Goal: Communication & Community: Share content

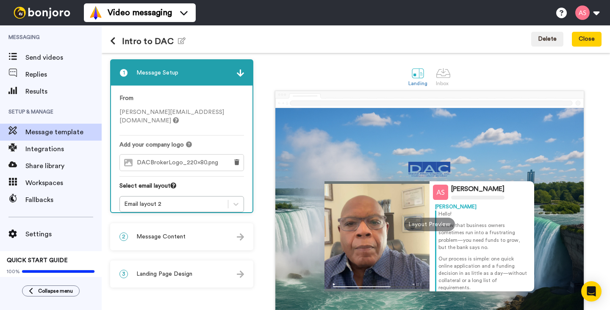
click at [243, 235] on img at bounding box center [240, 236] width 7 height 7
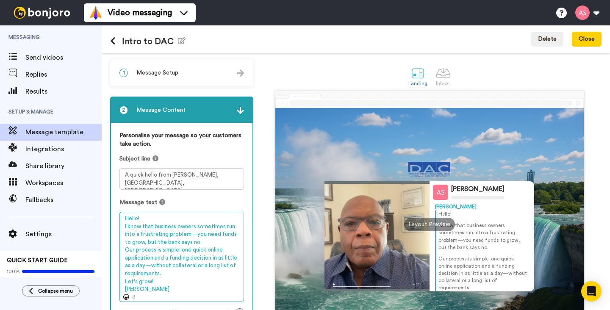
drag, startPoint x: 154, startPoint y: 282, endPoint x: 124, endPoint y: 283, distance: 29.2
click at [124, 283] on textarea "Hello! I know that business owners sometimes run into a frustrating problem—you…" at bounding box center [181, 257] width 124 height 90
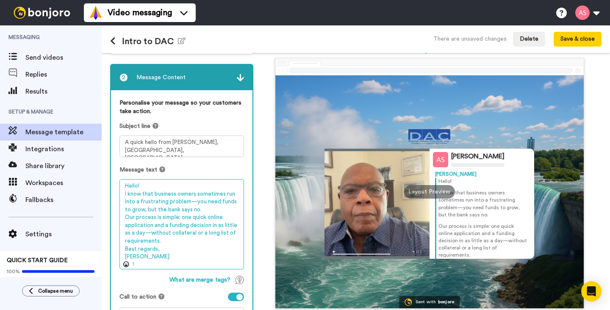
scroll to position [25, 0]
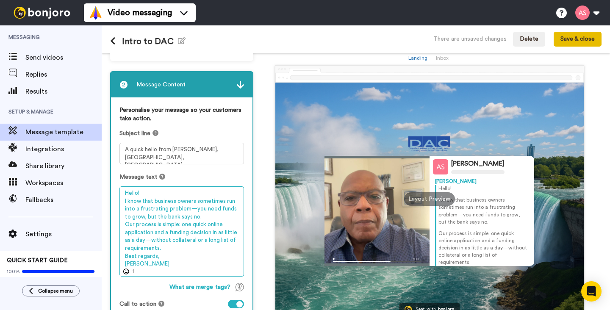
type textarea "Hello! I know that business owners sometimes run into a frustrating problem—you…"
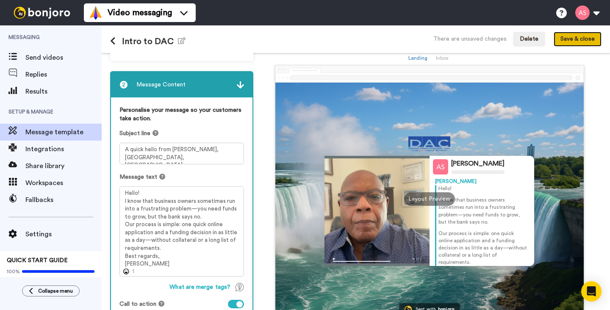
click at [579, 41] on button "Save & close" at bounding box center [577, 39] width 48 height 15
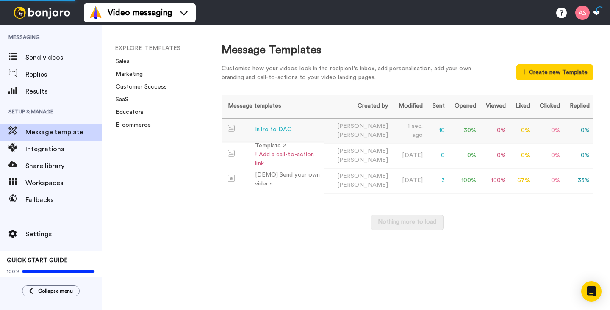
click at [277, 133] on div "Intro to DAC" at bounding box center [273, 129] width 37 height 9
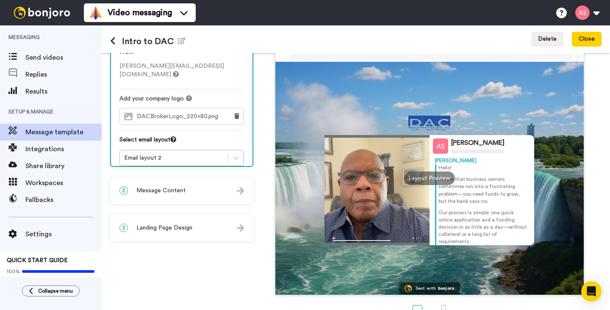
scroll to position [59, 0]
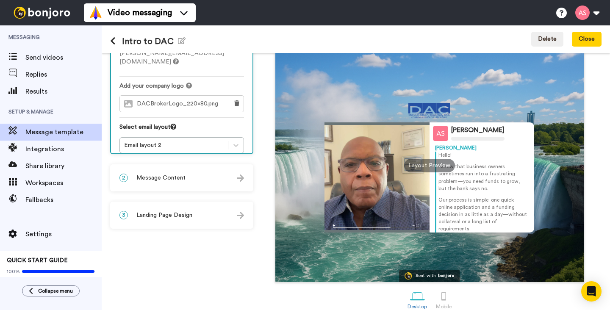
click at [231, 178] on div "2 Message Content" at bounding box center [181, 177] width 141 height 25
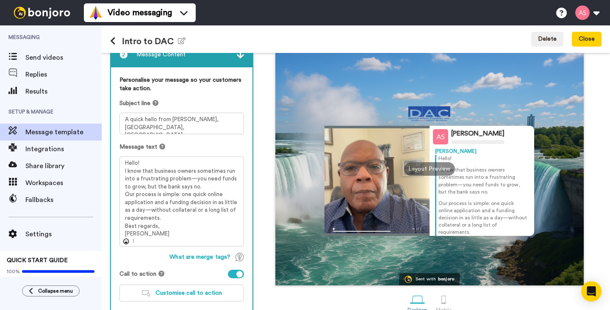
scroll to position [106, 0]
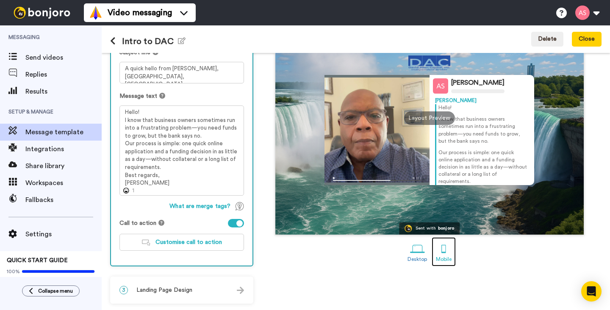
click at [440, 249] on div at bounding box center [443, 248] width 15 height 15
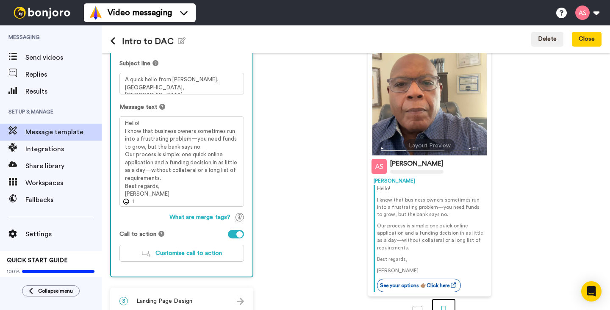
scroll to position [120, 0]
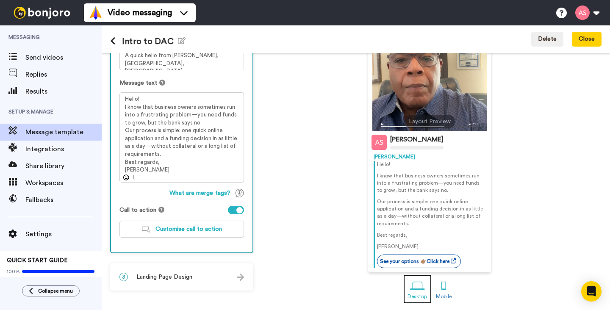
click at [415, 285] on div at bounding box center [417, 286] width 15 height 15
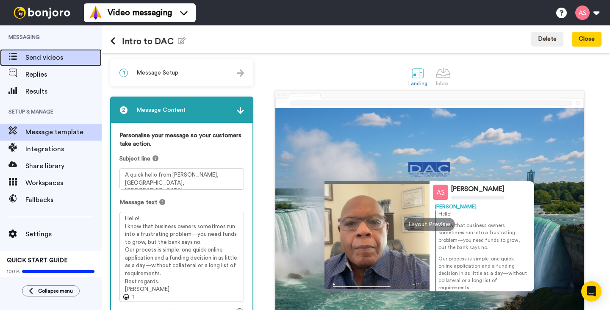
click at [61, 57] on span "Send videos" at bounding box center [63, 57] width 76 height 10
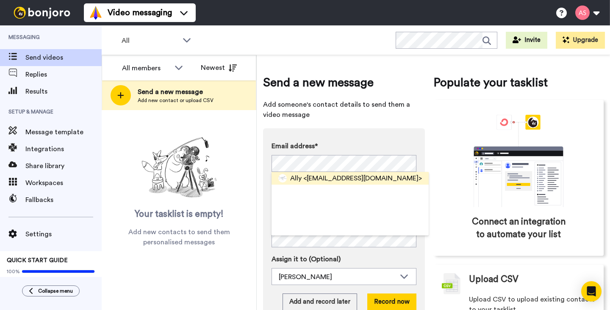
click at [338, 178] on span "<alvinslaughter007@gmail.com>" at bounding box center [362, 178] width 119 height 10
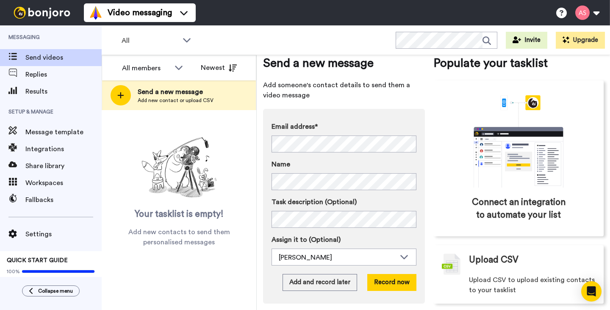
scroll to position [28, 0]
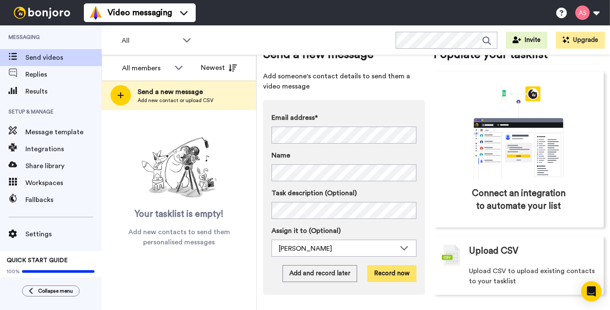
click at [385, 274] on button "Record now" at bounding box center [391, 273] width 49 height 17
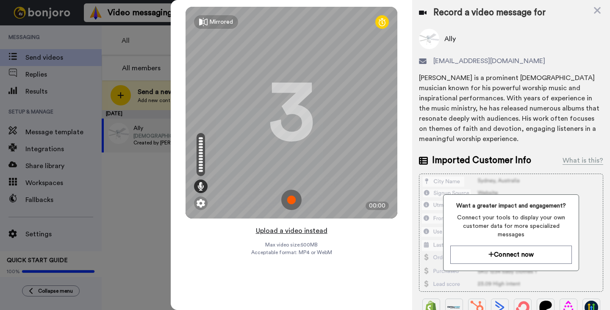
click at [296, 231] on button "Upload a video instead" at bounding box center [291, 230] width 77 height 11
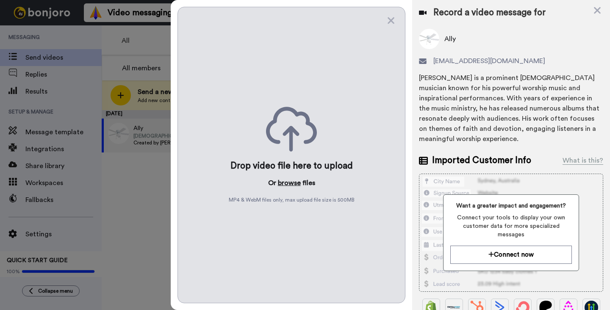
click at [283, 181] on button "browse" at bounding box center [289, 183] width 23 height 10
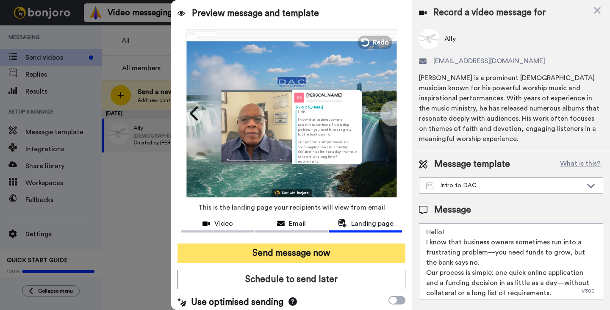
click at [318, 254] on button "Send message now" at bounding box center [291, 252] width 228 height 19
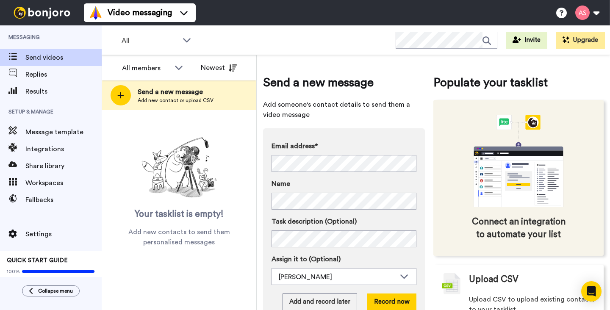
click at [488, 225] on span "Connect an integration to automate your list" at bounding box center [518, 227] width 98 height 25
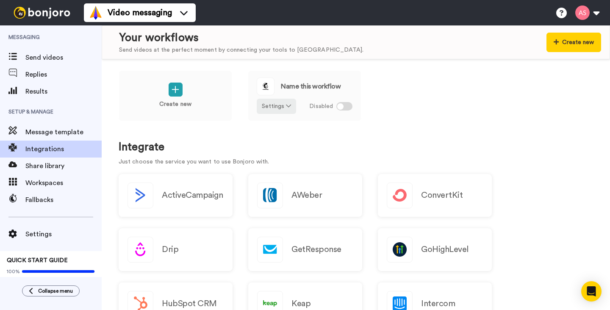
scroll to position [7, 0]
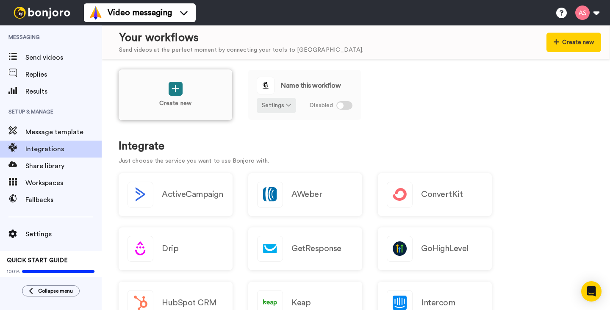
click at [177, 92] on icon at bounding box center [175, 88] width 8 height 9
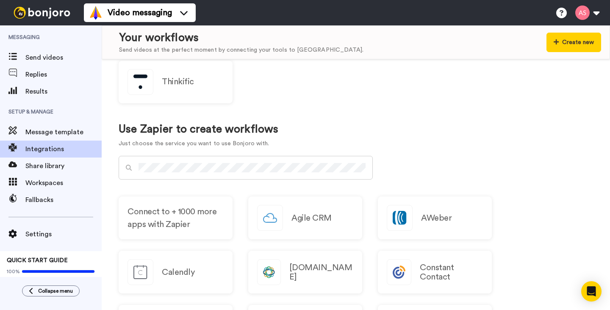
scroll to position [445, 0]
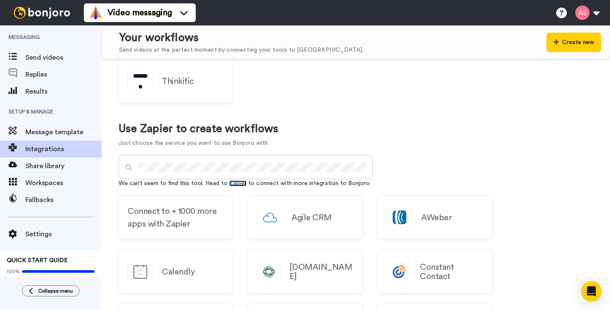
click at [234, 184] on link "Zapier" at bounding box center [237, 183] width 17 height 6
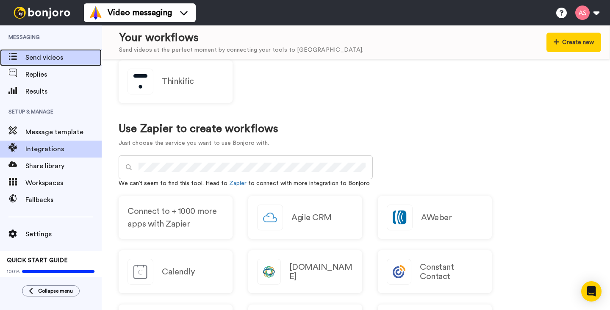
click at [65, 61] on span "Send videos" at bounding box center [63, 57] width 76 height 10
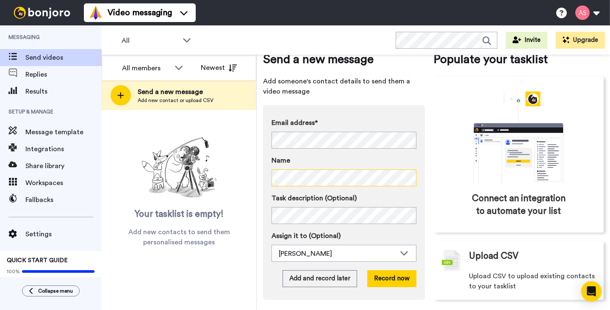
scroll to position [28, 0]
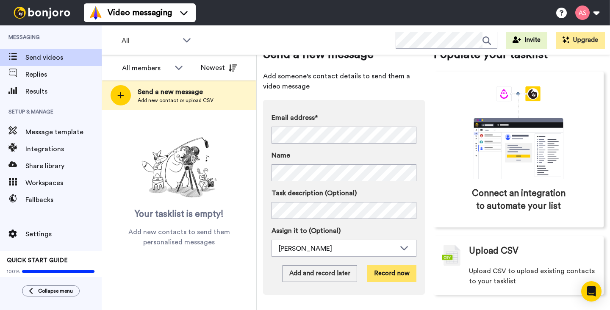
click at [389, 272] on button "Record now" at bounding box center [391, 273] width 49 height 17
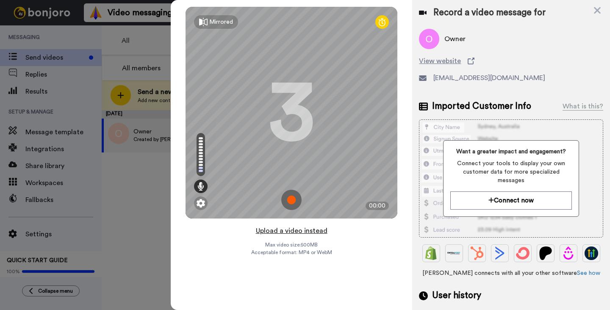
click at [282, 232] on button "Upload a video instead" at bounding box center [291, 230] width 77 height 11
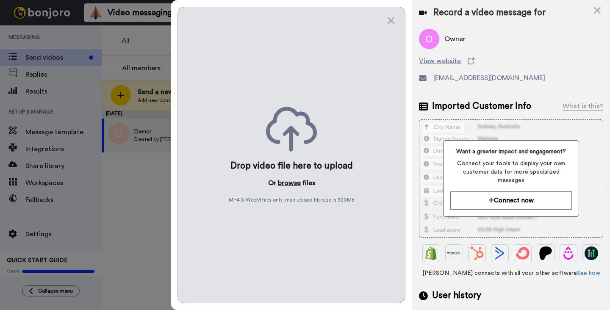
click at [287, 182] on button "browse" at bounding box center [289, 183] width 23 height 10
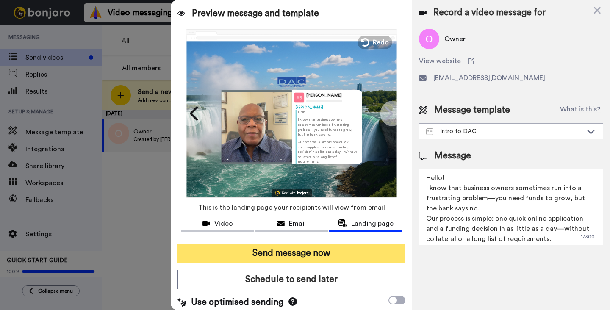
click at [307, 254] on button "Send message now" at bounding box center [291, 252] width 228 height 19
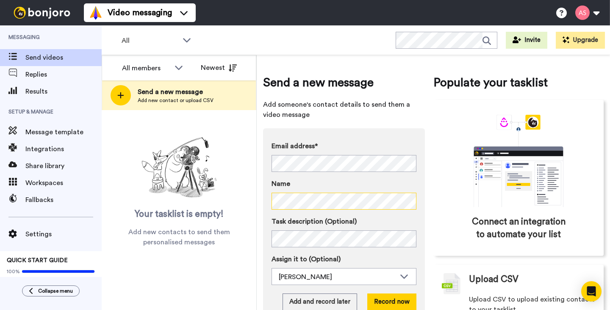
scroll to position [28, 0]
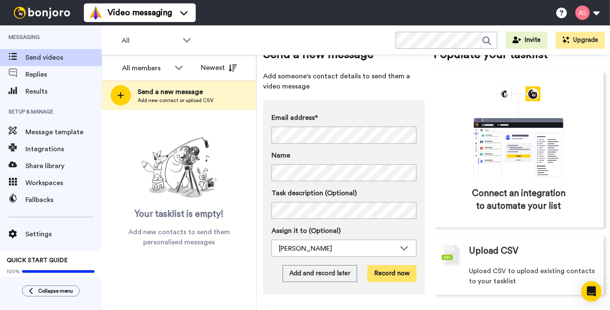
click at [388, 275] on button "Record now" at bounding box center [391, 273] width 49 height 17
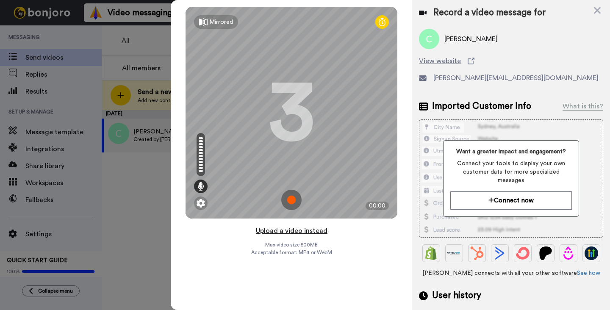
click at [287, 231] on button "Upload a video instead" at bounding box center [291, 230] width 77 height 11
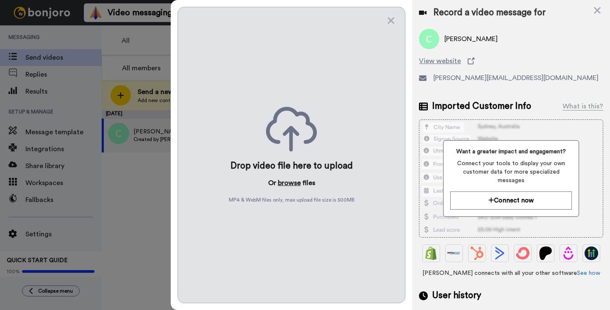
click at [285, 183] on button "browse" at bounding box center [289, 183] width 23 height 10
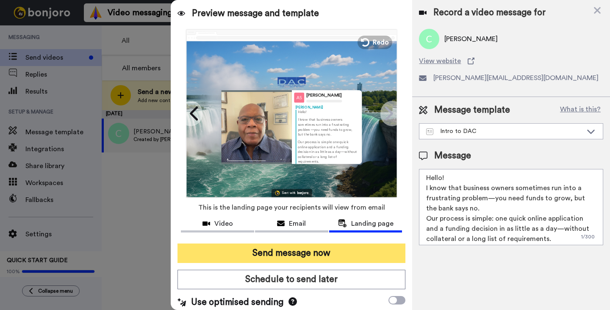
click at [302, 251] on button "Send message now" at bounding box center [291, 252] width 228 height 19
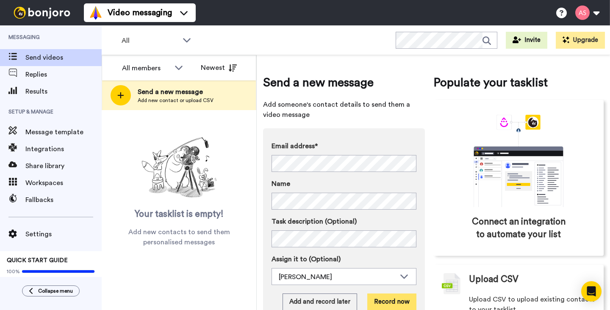
click at [382, 301] on button "Record now" at bounding box center [391, 301] width 49 height 17
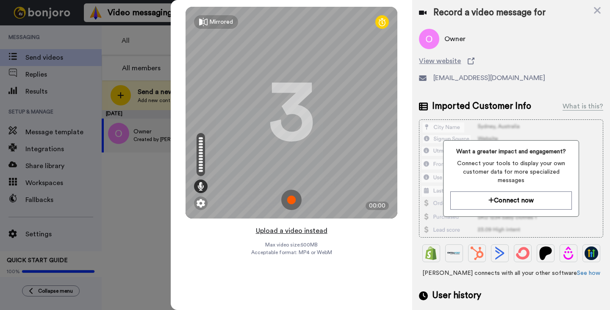
click at [289, 230] on button "Upload a video instead" at bounding box center [291, 230] width 77 height 11
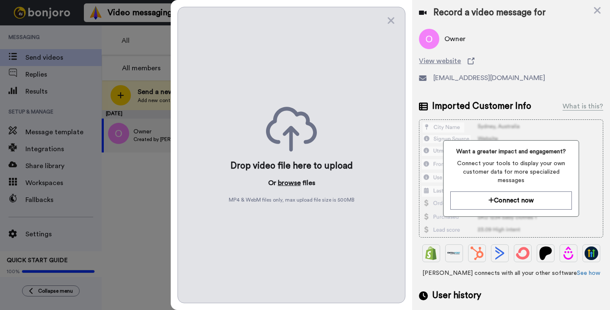
click at [288, 182] on button "browse" at bounding box center [289, 183] width 23 height 10
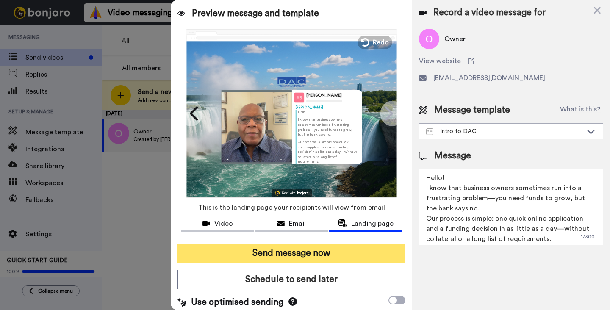
click at [310, 252] on button "Send message now" at bounding box center [291, 252] width 228 height 19
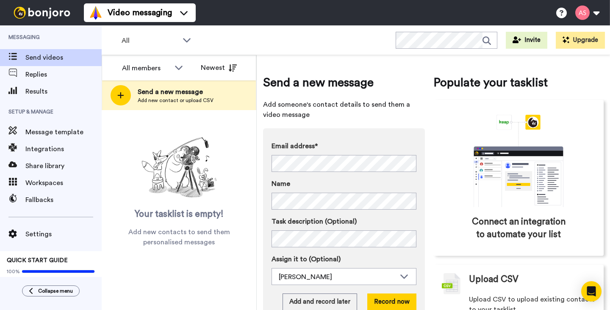
click at [400, 182] on label "Name" at bounding box center [343, 184] width 145 height 10
click at [384, 303] on button "Record now" at bounding box center [391, 301] width 49 height 17
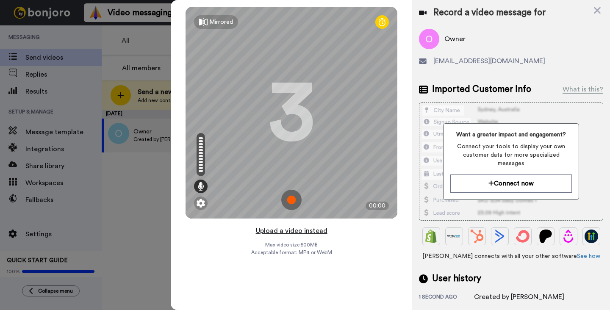
click at [291, 232] on button "Upload a video instead" at bounding box center [291, 230] width 77 height 11
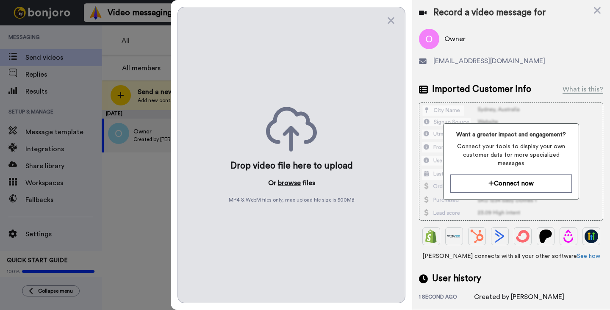
click at [286, 181] on button "browse" at bounding box center [289, 183] width 23 height 10
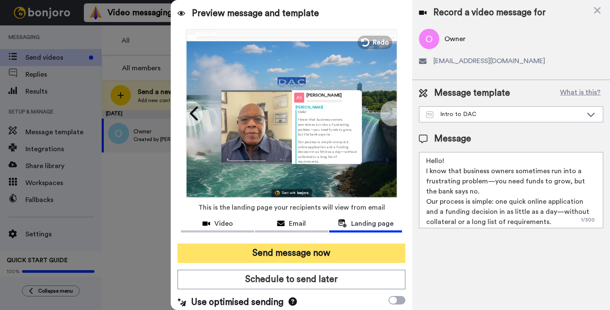
click at [298, 254] on button "Send message now" at bounding box center [291, 252] width 228 height 19
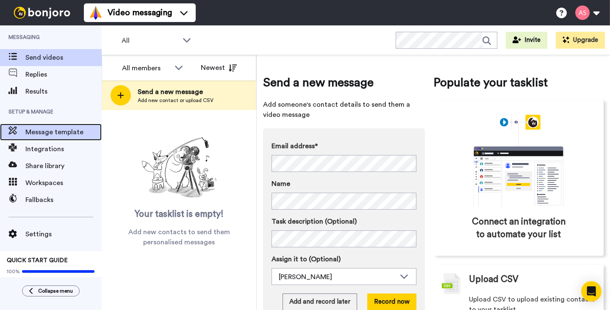
click at [63, 132] on span "Message template" at bounding box center [63, 132] width 76 height 10
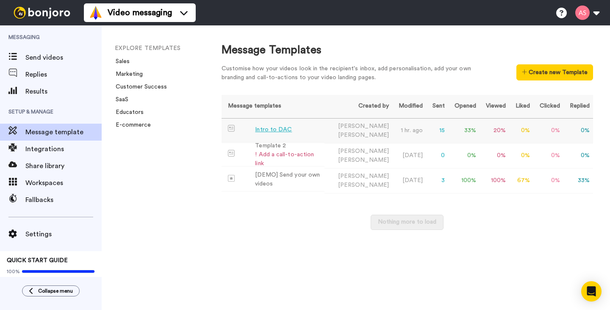
click at [272, 130] on div "Intro to DAC" at bounding box center [273, 129] width 37 height 9
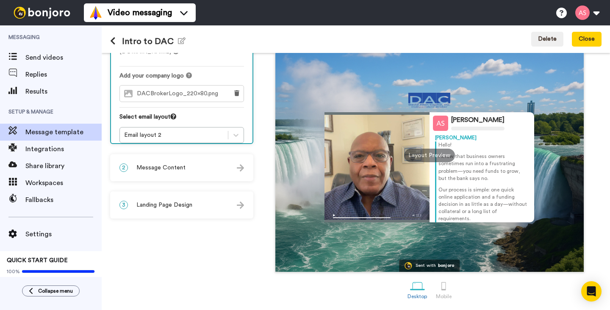
scroll to position [70, 0]
click at [241, 169] on img at bounding box center [240, 167] width 7 height 7
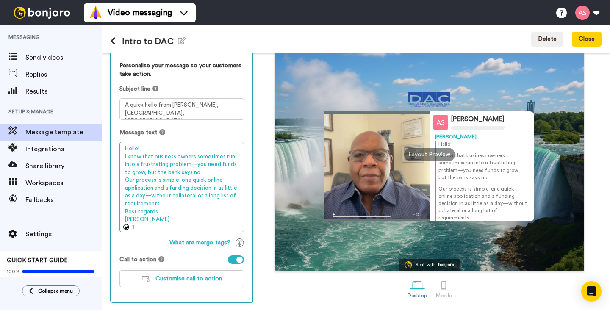
click at [124, 213] on textarea "Hello! I know that business owners sometimes run into a frustrating problem—you…" at bounding box center [181, 187] width 124 height 90
drag, startPoint x: 124, startPoint y: 213, endPoint x: 166, endPoint y: 222, distance: 42.1
click at [166, 222] on textarea "Hello! I know that business owners sometimes run into a frustrating problem—you…" at bounding box center [181, 187] width 124 height 90
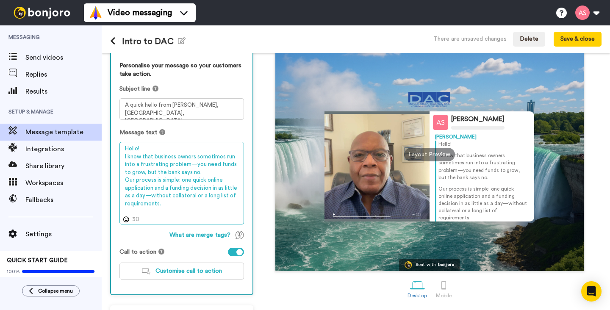
paste textarea "Glad to help with funding anyt"
drag, startPoint x: 204, startPoint y: 212, endPoint x: 122, endPoint y: 214, distance: 81.7
click at [122, 214] on textarea "Hello! I know that business owners sometimes run into a frustrating problem—you…" at bounding box center [181, 183] width 124 height 83
paste textarea "Here when funding needs arise"
drag, startPoint x: 201, startPoint y: 213, endPoint x: 124, endPoint y: 214, distance: 77.5
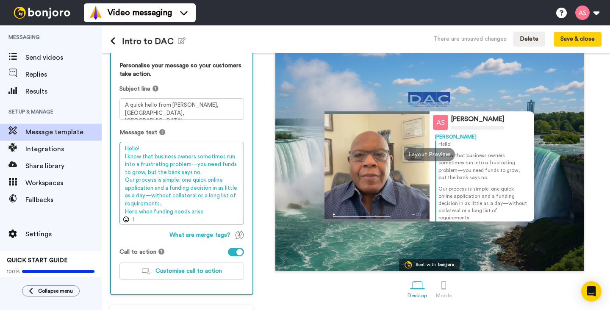
click at [124, 214] on textarea "Hello! I know that business owners sometimes run into a frustrating problem—you…" at bounding box center [181, 183] width 124 height 83
paste textarea "Glad to help with funding anyt"
click at [124, 212] on textarea "Hello! I know that business owners sometimes run into a frustrating problem—you…" at bounding box center [181, 183] width 124 height 83
drag, startPoint x: 202, startPoint y: 213, endPoint x: 124, endPoint y: 215, distance: 77.9
click at [124, 215] on div "Message text Hello! I know that business owners sometimes run into a frustratin…" at bounding box center [181, 176] width 124 height 96
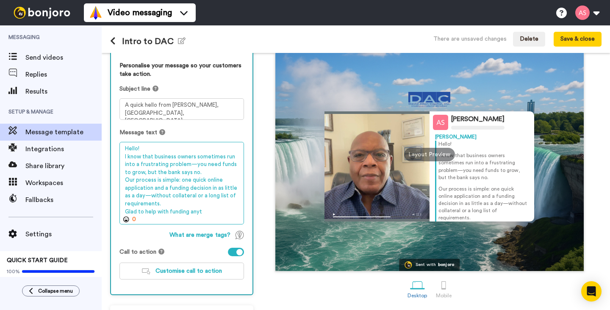
paste textarea "Here when funding needs arise"
click at [152, 213] on textarea "Hello! I know that business owners sometimes run into a frustrating problem—you…" at bounding box center [181, 183] width 124 height 83
click at [191, 213] on textarea "Hello! I know that business owners sometimes run into a frustrating problem—you…" at bounding box center [181, 183] width 124 height 83
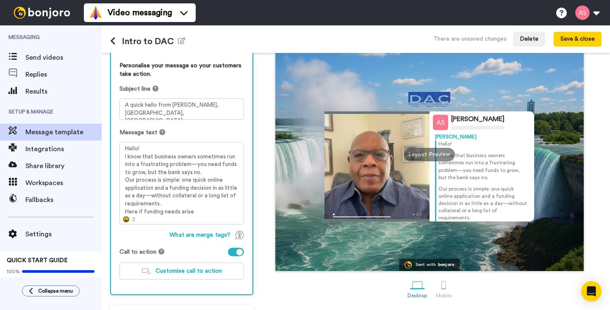
click at [127, 220] on icon at bounding box center [126, 219] width 6 height 6
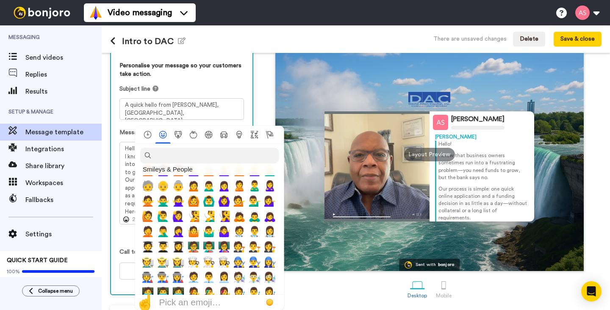
scroll to position [26, 0]
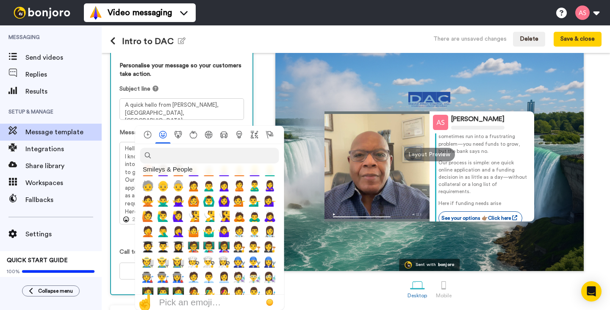
click at [268, 107] on div "Alvin Slaughter Alvin Hello! I know that business owners sometimes run into a f…" at bounding box center [429, 146] width 344 height 251
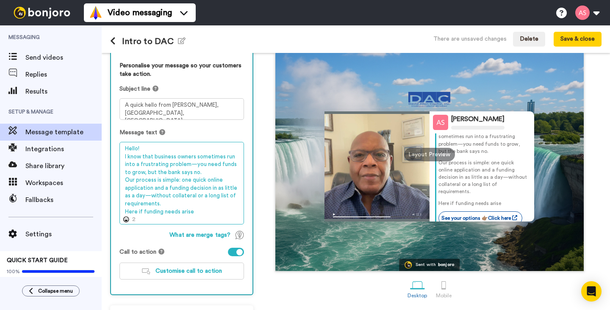
drag, startPoint x: 192, startPoint y: 212, endPoint x: 124, endPoint y: 210, distance: 68.2
click at [124, 210] on textarea "Hello! I know that business owners sometimes run into a frustrating problem—you…" at bounding box center [181, 183] width 124 height 83
paste textarea "Get Your Best Funding Options"
type textarea "Hello! I know that business owners sometimes run into a frustrating problem—you…"
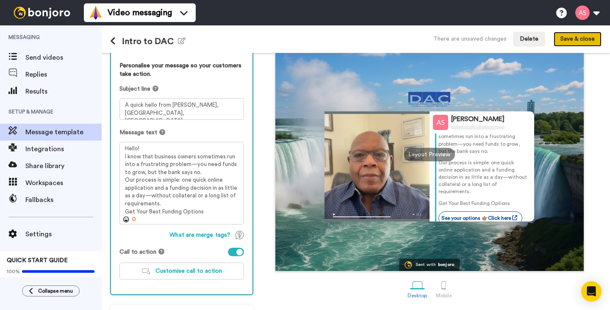
click at [583, 43] on button "Save & close" at bounding box center [577, 39] width 48 height 15
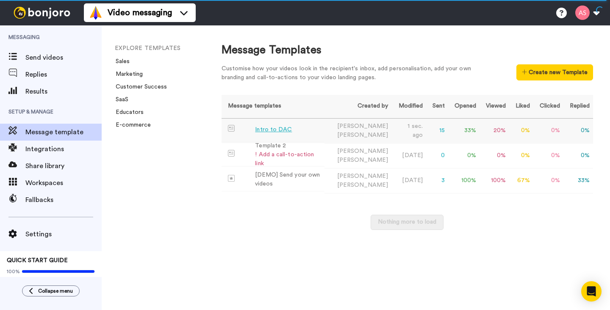
click at [282, 127] on div "Intro to DAC" at bounding box center [273, 129] width 37 height 9
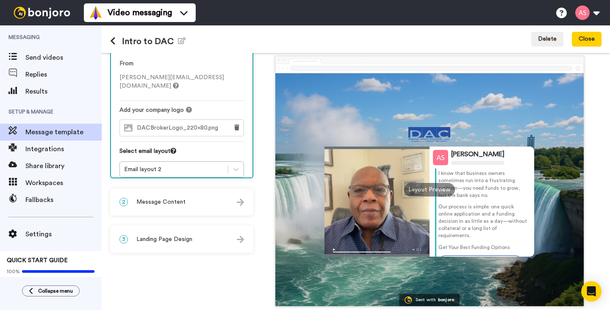
scroll to position [26, 0]
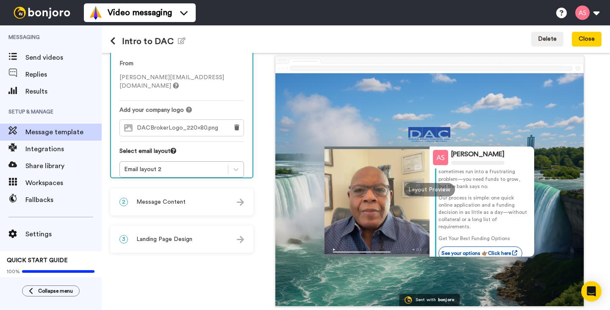
click at [237, 205] on img at bounding box center [240, 202] width 7 height 7
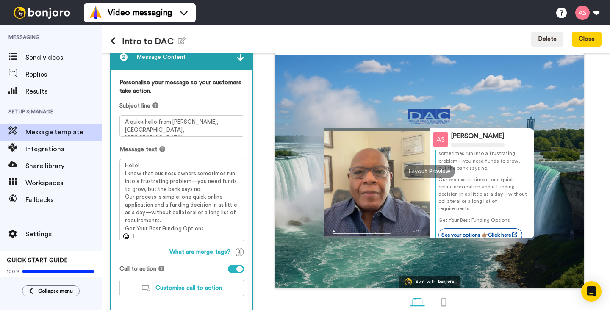
scroll to position [62, 0]
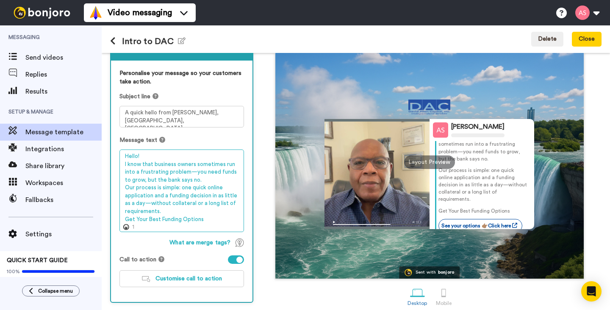
drag, startPoint x: 202, startPoint y: 221, endPoint x: 123, endPoint y: 221, distance: 79.2
click at [123, 221] on textarea "Hello! I know that business owners sometimes run into a frustrating problem—you…" at bounding box center [181, 190] width 124 height 83
paste textarea "Super Fast Proces"
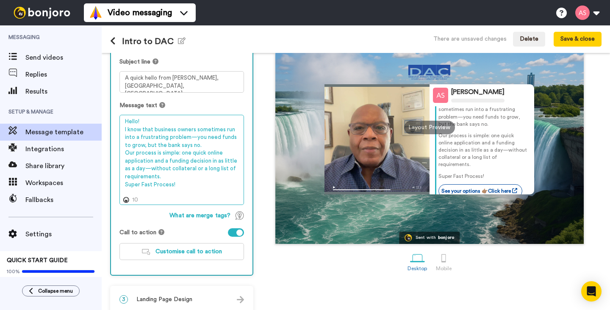
scroll to position [100, 0]
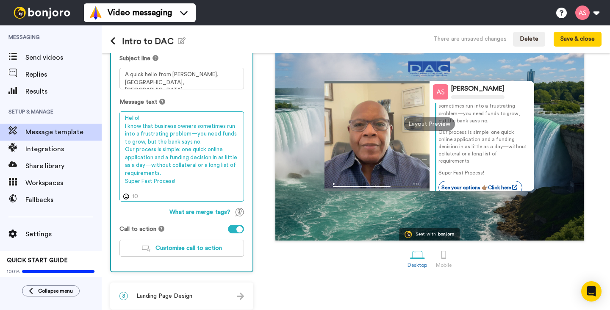
click at [124, 183] on textarea "Hello! I know that business owners sometimes run into a frustrating problem—you…" at bounding box center [181, 156] width 124 height 90
click at [199, 182] on textarea "Hello! I know that business owners sometimes run into a frustrating problem—you…" at bounding box center [181, 156] width 124 height 90
click at [153, 183] on textarea "Hello! I know that business owners sometimes run into a frustrating problem—you…" at bounding box center [181, 156] width 124 height 90
click at [152, 182] on textarea "Hello! I know that business owners sometimes run into a frustrating problem—you…" at bounding box center [181, 156] width 124 height 90
drag, startPoint x: 193, startPoint y: 180, endPoint x: 122, endPoint y: 183, distance: 70.3
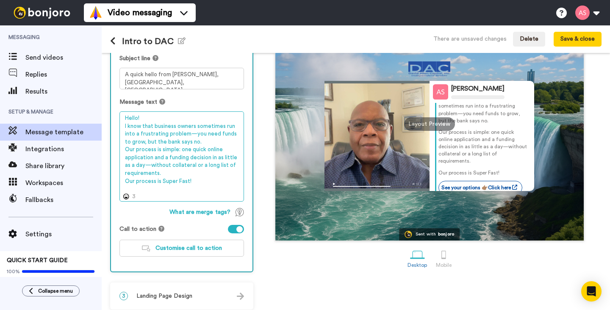
click at [122, 183] on textarea "Hello! I know that business owners sometimes run into a frustrating problem—you…" at bounding box center [181, 156] width 124 height 90
paste textarea "What Can Our Funding Do For Y"
drag, startPoint x: 206, startPoint y: 181, endPoint x: 124, endPoint y: 184, distance: 81.7
click at [124, 184] on textarea "Hello! I know that business owners sometimes run into a frustrating problem—you…" at bounding box center [181, 156] width 124 height 90
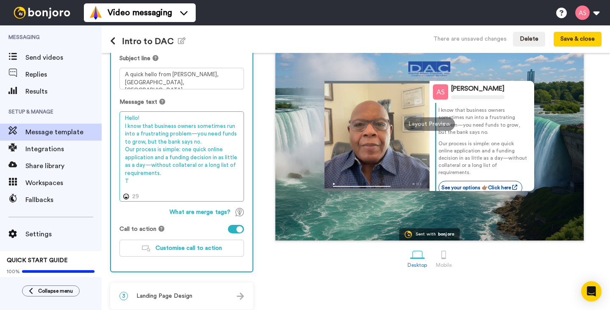
scroll to position [26, 0]
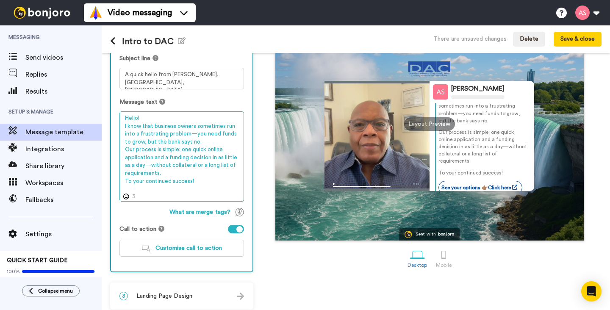
drag, startPoint x: 193, startPoint y: 183, endPoint x: 124, endPoint y: 181, distance: 69.1
click at [124, 181] on textarea "Hello! I know that business owners sometimes run into a frustrating problem—you…" at bounding box center [181, 156] width 124 height 90
type textarea "Hello! I know that business owners sometimes run into a frustrating problem—you…"
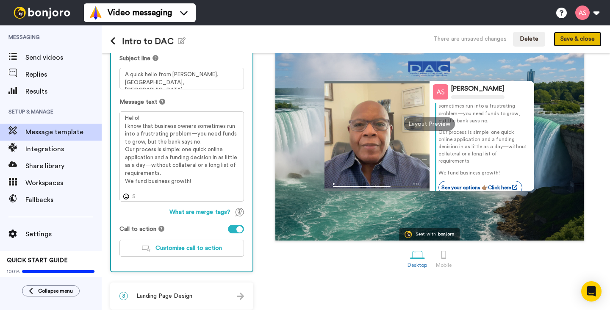
click at [570, 39] on button "Save & close" at bounding box center [577, 39] width 48 height 15
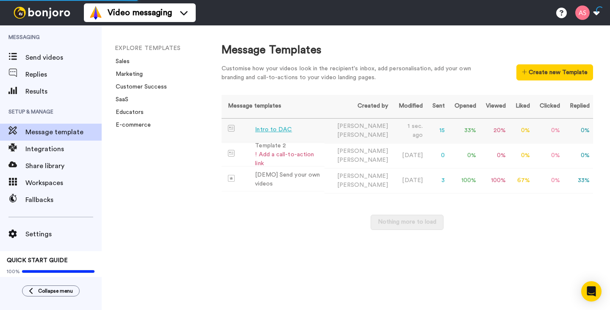
click at [287, 129] on div "Intro to DAC" at bounding box center [273, 129] width 37 height 9
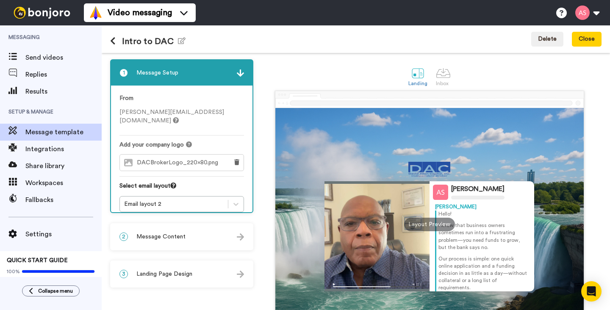
scroll to position [26, 0]
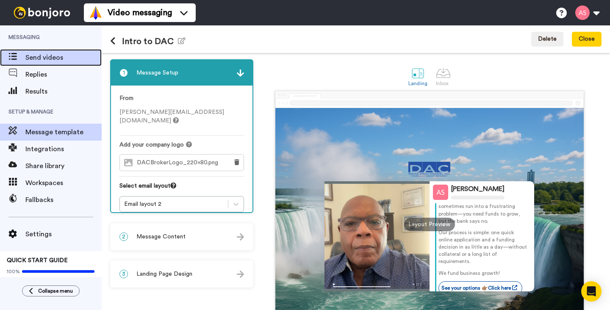
click at [62, 59] on span "Send videos" at bounding box center [63, 57] width 76 height 10
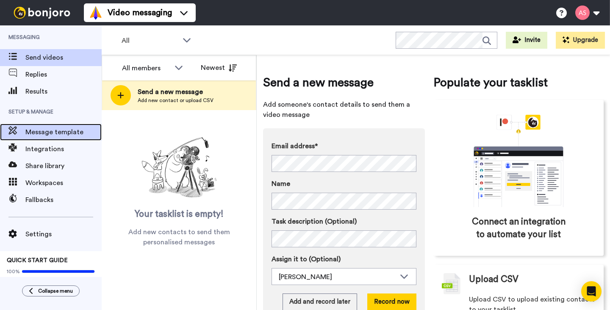
click at [52, 130] on span "Message template" at bounding box center [63, 132] width 76 height 10
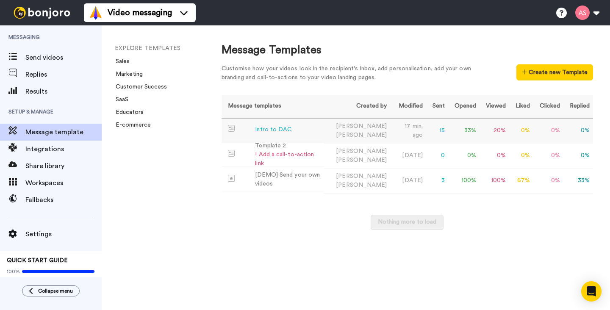
click at [263, 128] on div "Intro to DAC" at bounding box center [273, 129] width 37 height 9
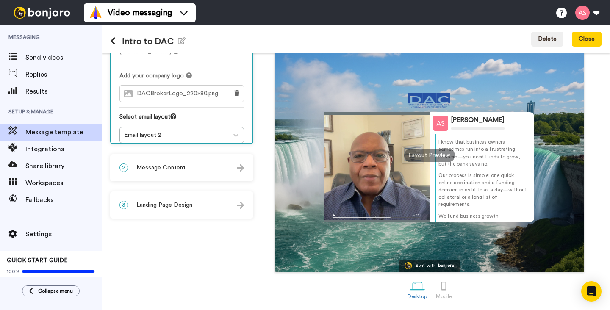
scroll to position [17, 0]
click at [445, 284] on div at bounding box center [443, 286] width 15 height 15
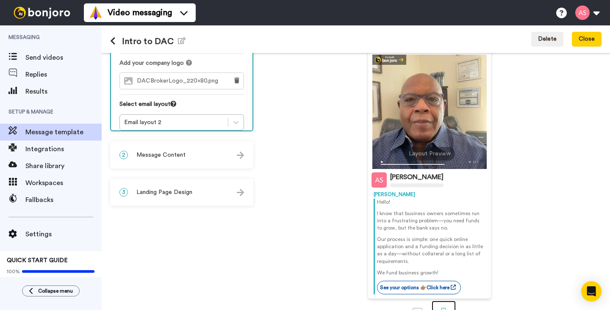
scroll to position [82, 0]
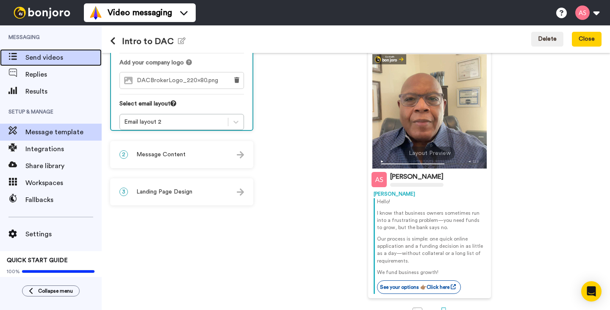
click at [54, 58] on span "Send videos" at bounding box center [63, 57] width 76 height 10
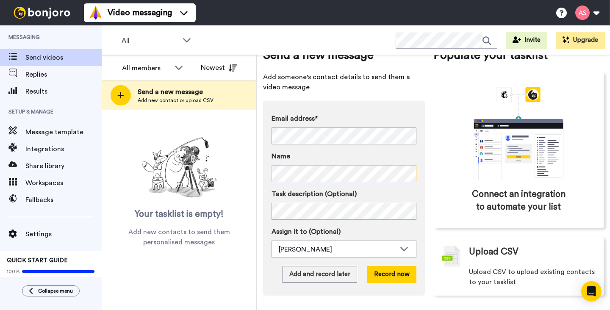
scroll to position [28, 0]
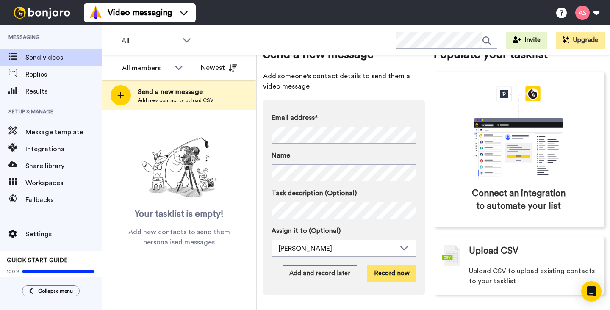
click at [396, 271] on button "Record now" at bounding box center [391, 273] width 49 height 17
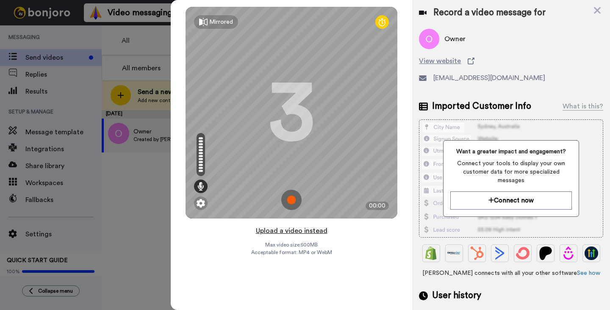
click at [284, 233] on button "Upload a video instead" at bounding box center [291, 230] width 77 height 11
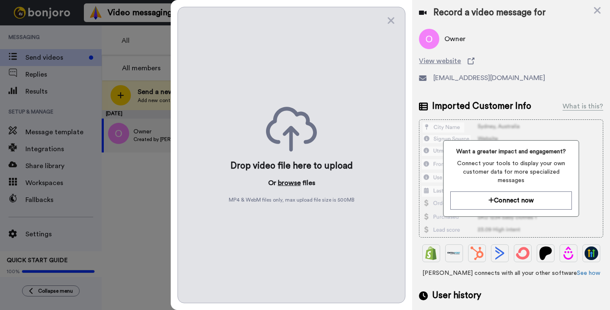
click at [288, 182] on button "browse" at bounding box center [289, 183] width 23 height 10
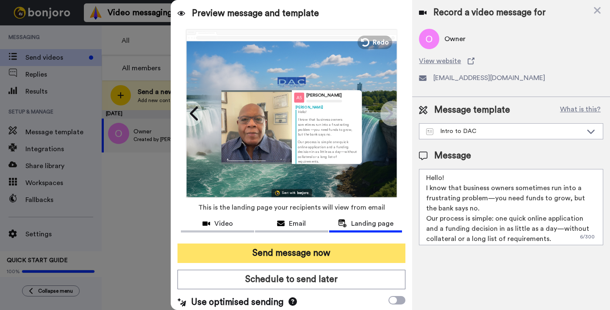
click at [327, 255] on button "Send message now" at bounding box center [291, 252] width 228 height 19
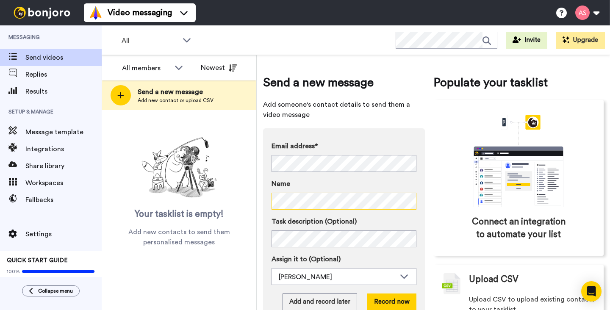
scroll to position [28, 0]
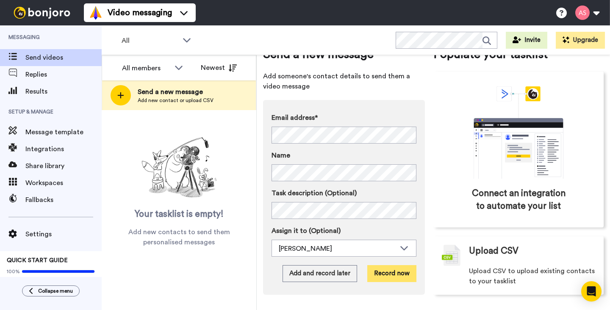
click at [391, 273] on button "Record now" at bounding box center [391, 273] width 49 height 17
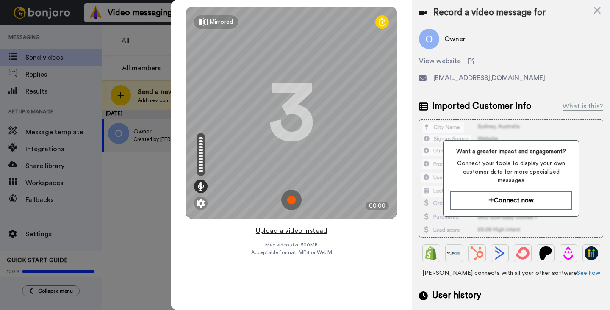
click at [281, 232] on button "Upload a video instead" at bounding box center [291, 230] width 77 height 11
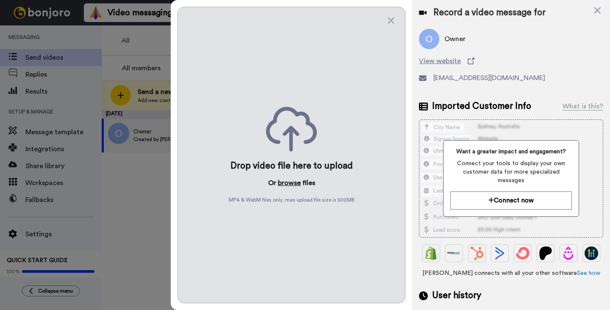
click at [291, 184] on button "browse" at bounding box center [289, 183] width 23 height 10
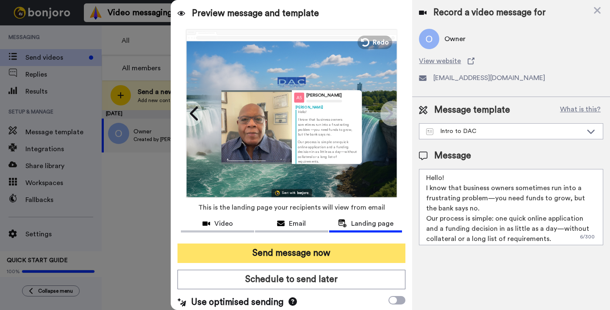
click at [320, 251] on button "Send message now" at bounding box center [291, 252] width 228 height 19
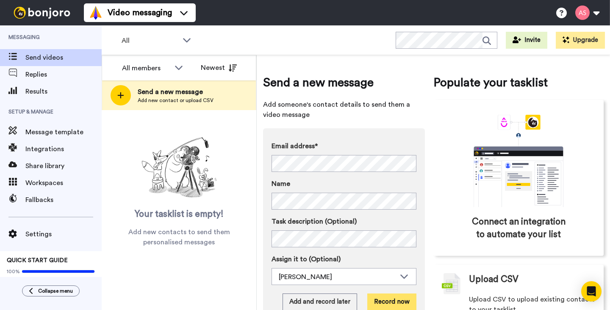
click at [387, 301] on button "Record now" at bounding box center [391, 301] width 49 height 17
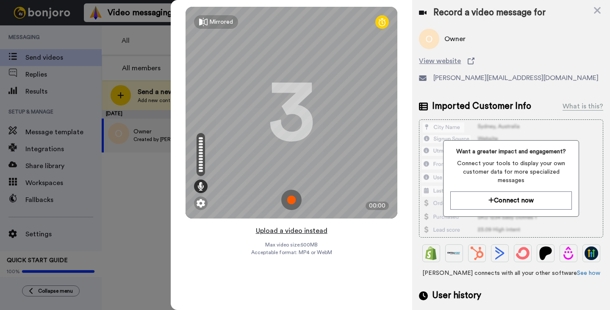
click at [284, 232] on button "Upload a video instead" at bounding box center [291, 230] width 77 height 11
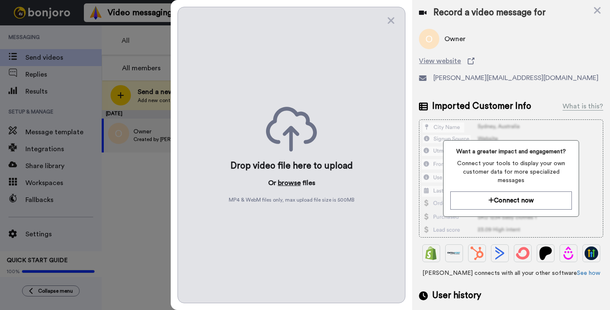
click at [291, 186] on button "browse" at bounding box center [289, 183] width 23 height 10
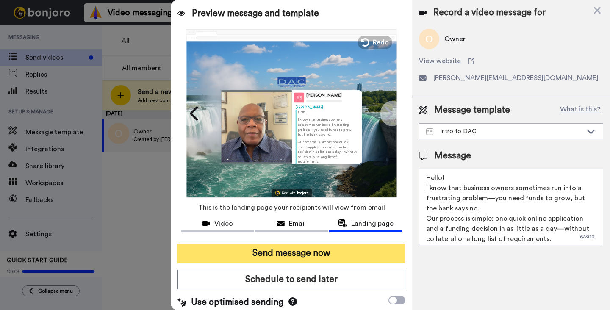
click at [289, 255] on button "Send message now" at bounding box center [291, 252] width 228 height 19
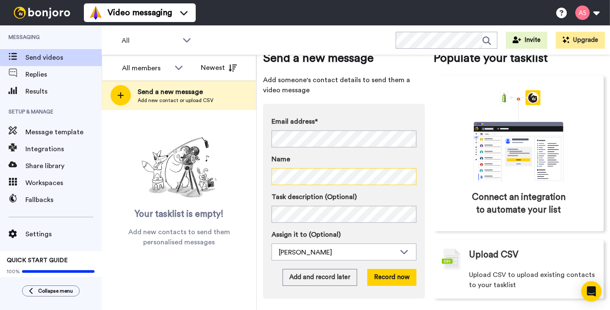
scroll to position [25, 0]
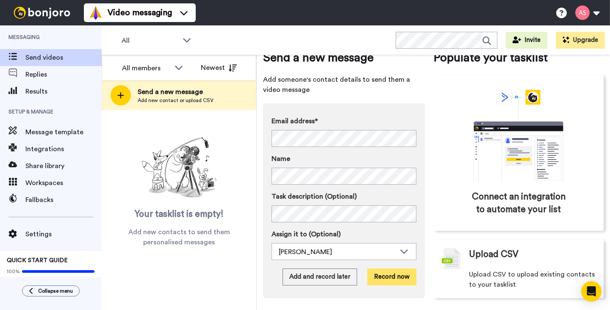
click at [393, 278] on button "Record now" at bounding box center [391, 276] width 49 height 17
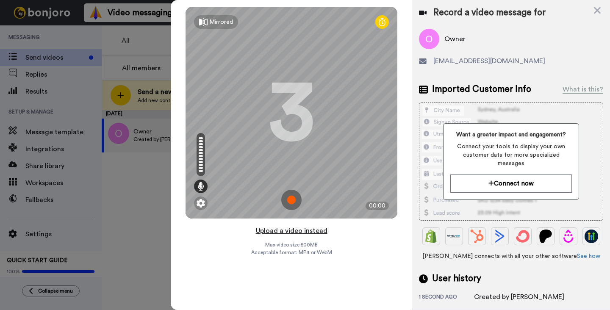
click at [284, 232] on button "Upload a video instead" at bounding box center [291, 230] width 77 height 11
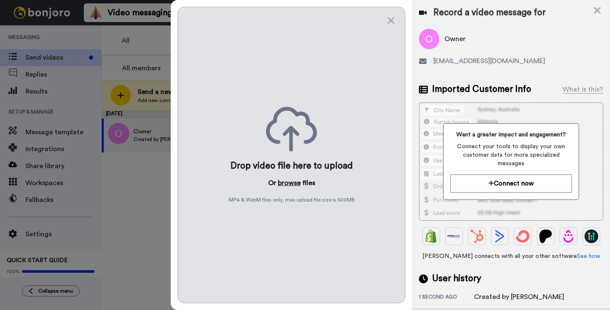
click at [290, 180] on button "browse" at bounding box center [289, 183] width 23 height 10
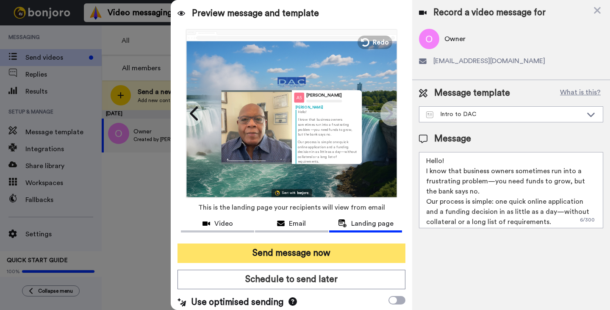
click at [302, 252] on button "Send message now" at bounding box center [291, 252] width 228 height 19
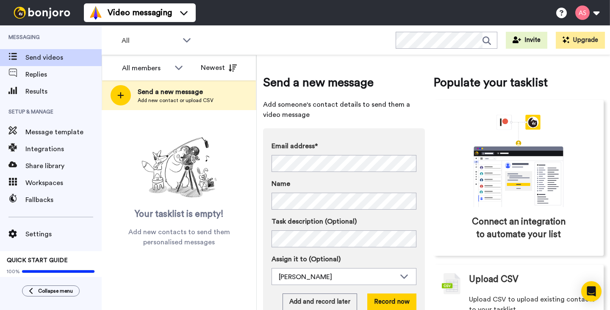
click at [420, 187] on div "Email address* Owner <buffaloheating@gmail.com> Name Task description (Optional…" at bounding box center [344, 225] width 162 height 195
click at [373, 129] on div "Email address* No search result for ‘ leospizzeriaonline@gmail.com ’ Name Task …" at bounding box center [344, 225] width 162 height 195
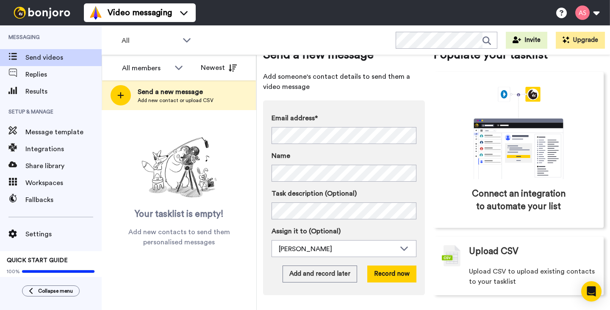
scroll to position [28, 0]
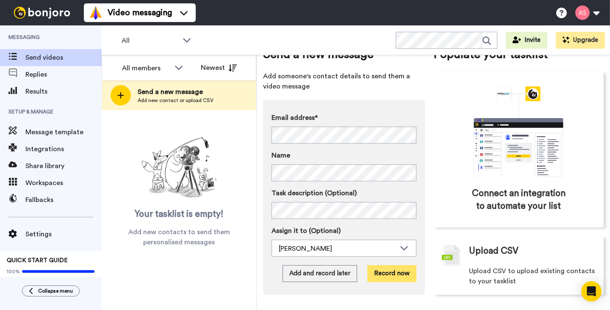
click at [386, 276] on button "Record now" at bounding box center [391, 273] width 49 height 17
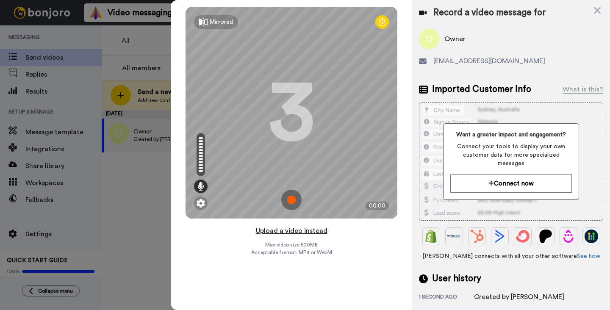
click at [281, 231] on button "Upload a video instead" at bounding box center [291, 230] width 77 height 11
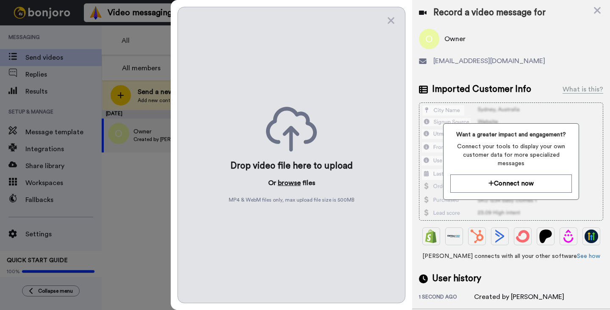
click at [290, 181] on button "browse" at bounding box center [289, 183] width 23 height 10
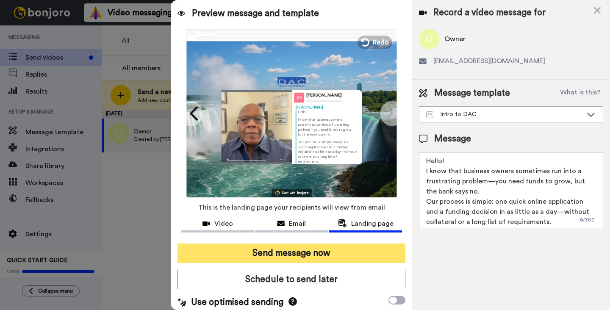
click at [289, 251] on button "Send message now" at bounding box center [291, 252] width 228 height 19
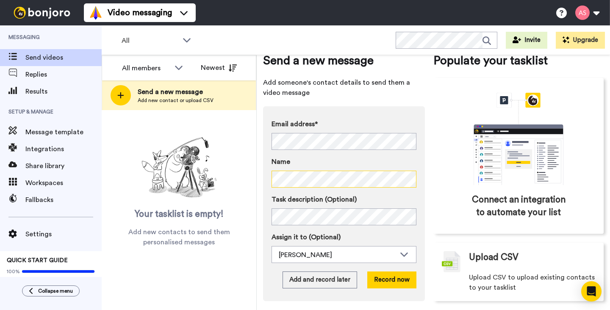
scroll to position [28, 0]
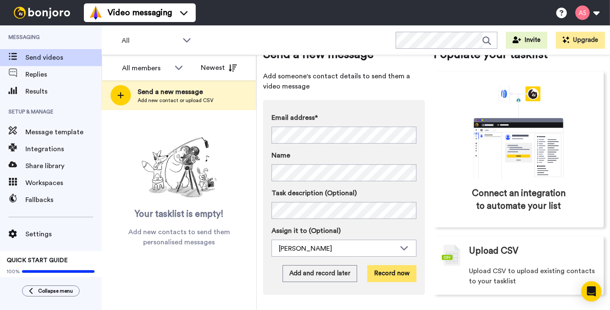
click at [391, 275] on button "Record now" at bounding box center [391, 273] width 49 height 17
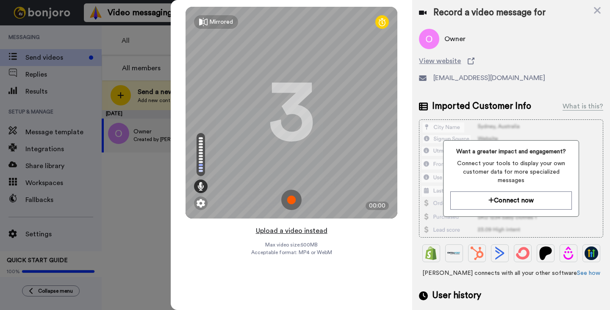
click at [290, 231] on button "Upload a video instead" at bounding box center [291, 230] width 77 height 11
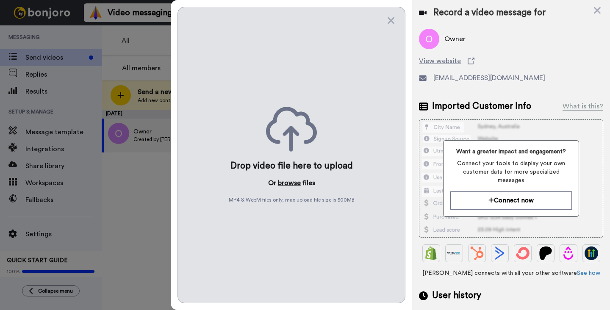
click at [287, 182] on button "browse" at bounding box center [289, 183] width 23 height 10
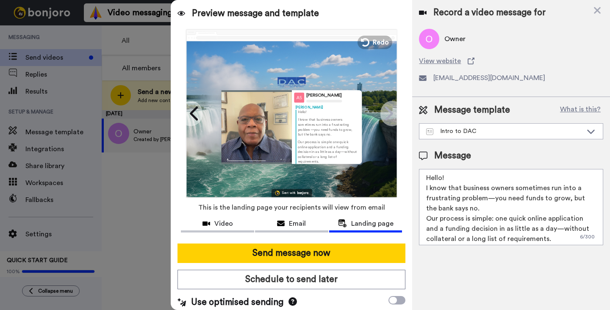
scroll to position [13, 0]
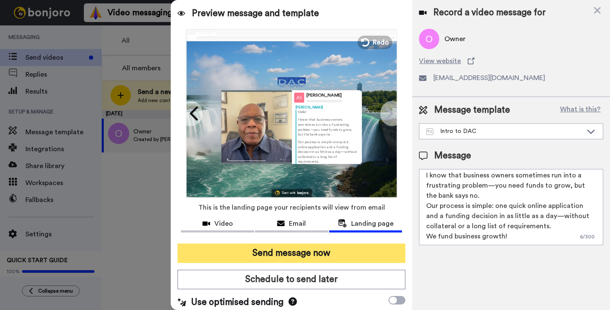
click at [301, 249] on button "Send message now" at bounding box center [291, 252] width 228 height 19
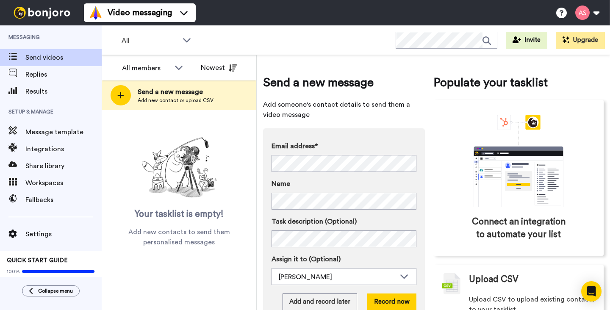
scroll to position [28, 0]
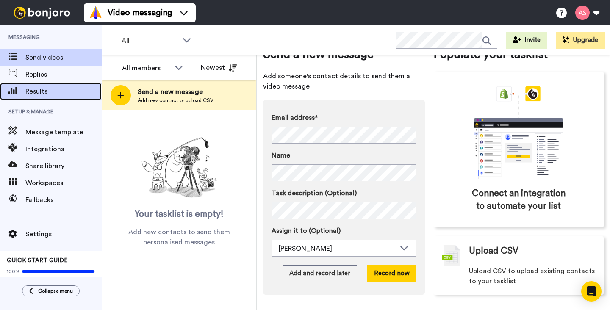
click at [39, 94] on span "Results" at bounding box center [63, 91] width 76 height 10
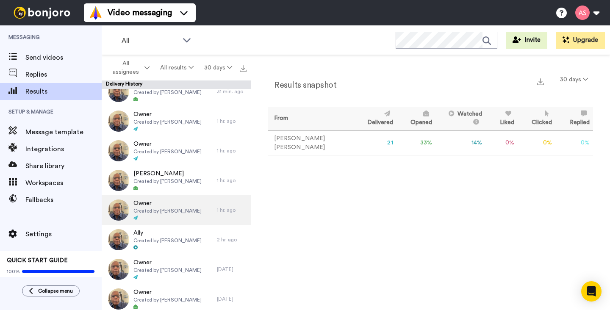
scroll to position [164, 0]
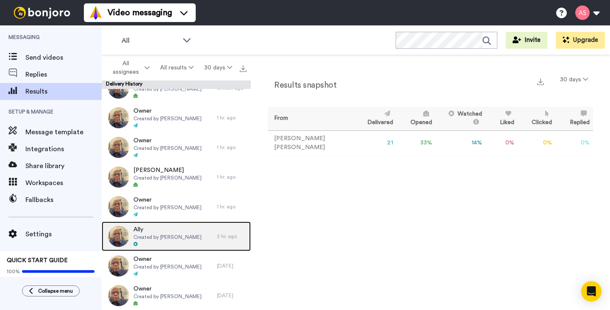
click at [140, 241] on div at bounding box center [167, 244] width 68 height 6
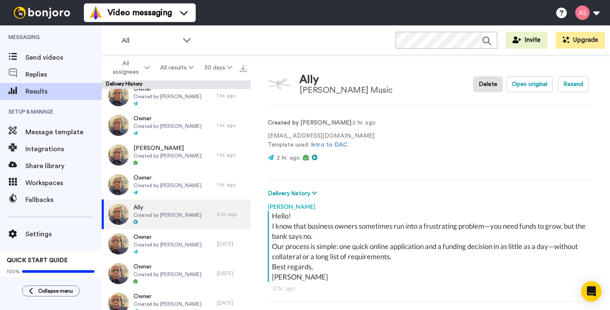
scroll to position [203, 0]
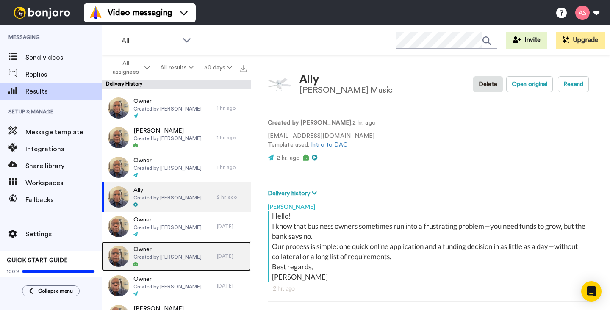
click at [186, 260] on span "Created by [PERSON_NAME]" at bounding box center [167, 257] width 68 height 7
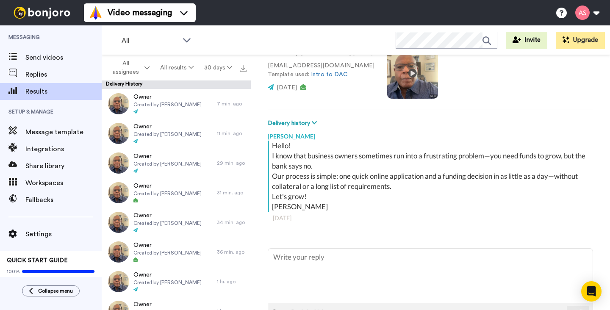
type textarea "x"
